Goal: Information Seeking & Learning: Learn about a topic

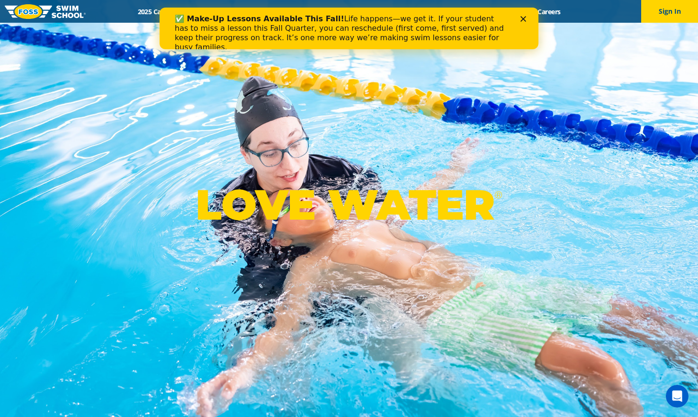
click at [522, 18] on icon "Close" at bounding box center [523, 19] width 6 height 6
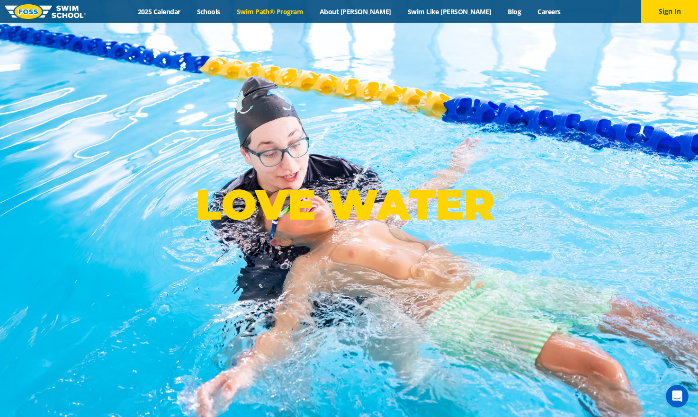
click at [311, 14] on link "Swim Path® Program" at bounding box center [269, 11] width 83 height 9
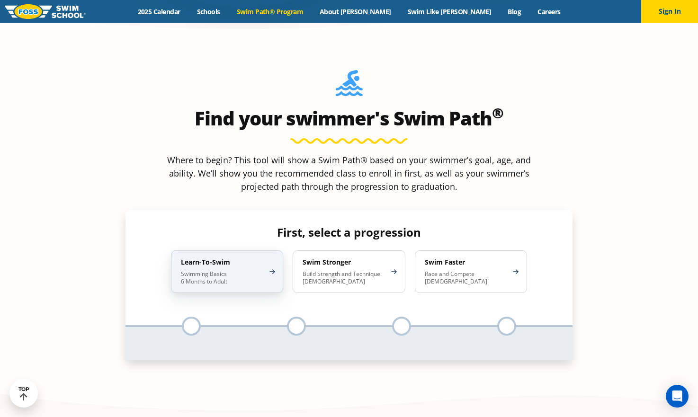
scroll to position [858, 0]
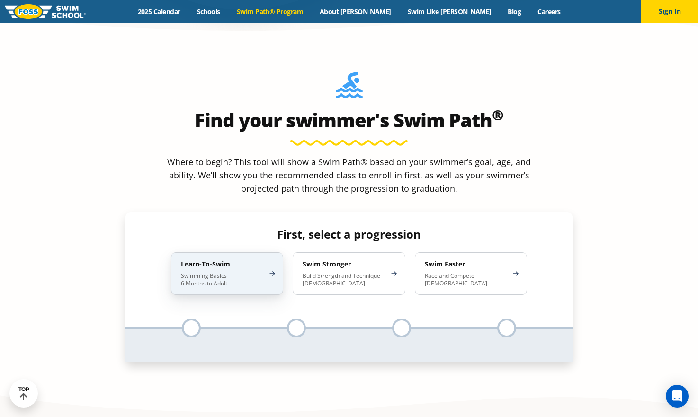
click at [219, 260] on h4 "Learn-To-Swim" at bounding box center [222, 264] width 83 height 9
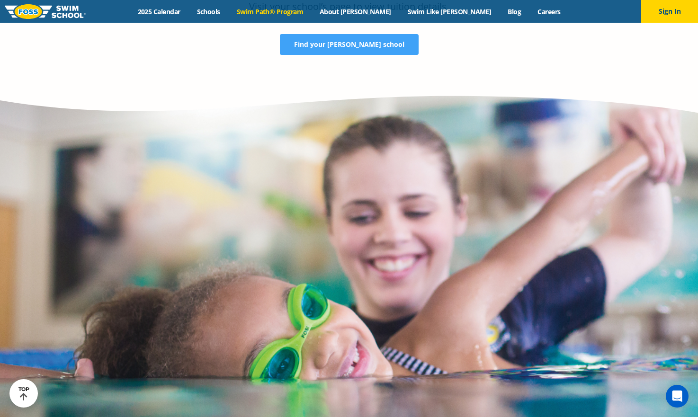
scroll to position [2235, 0]
